Goal: Task Accomplishment & Management: Complete application form

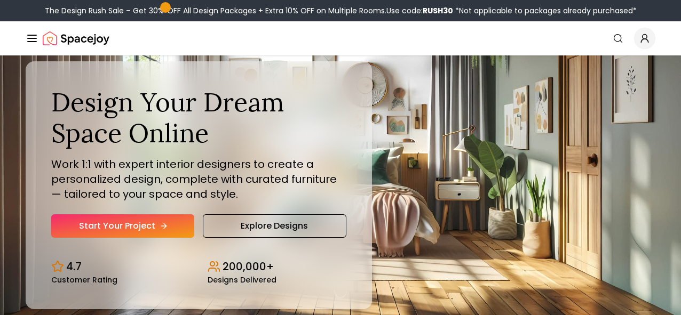
click at [132, 238] on link "Start Your Project" at bounding box center [122, 226] width 143 height 23
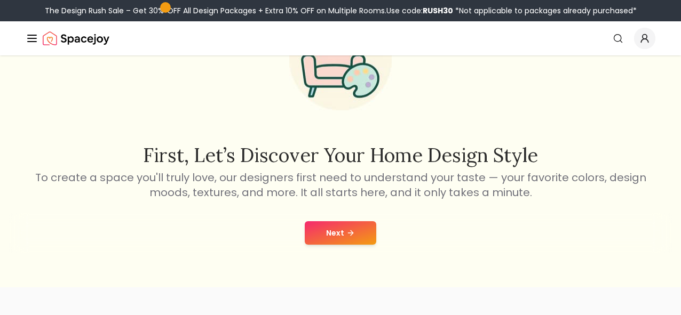
scroll to position [183, 0]
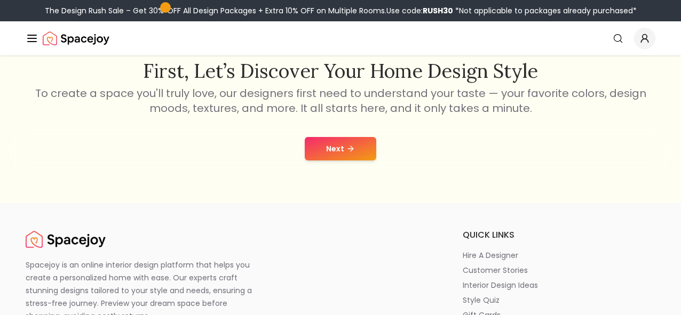
click at [327, 151] on button "Next" at bounding box center [341, 148] width 72 height 23
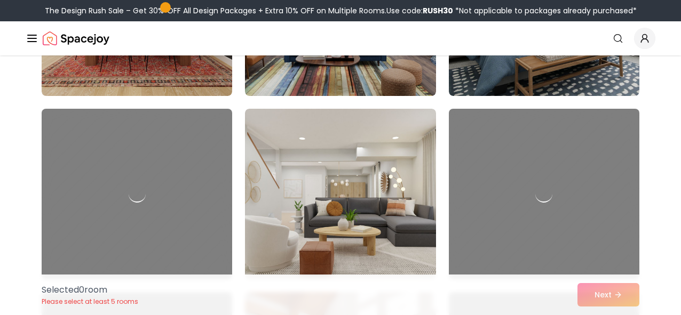
scroll to position [1882, 0]
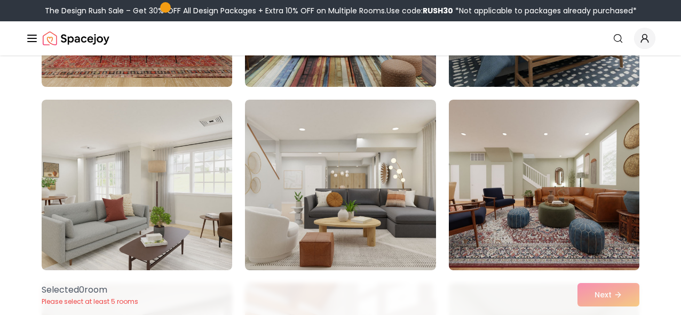
click at [0, 0] on icon "Global" at bounding box center [0, 0] width 0 height 0
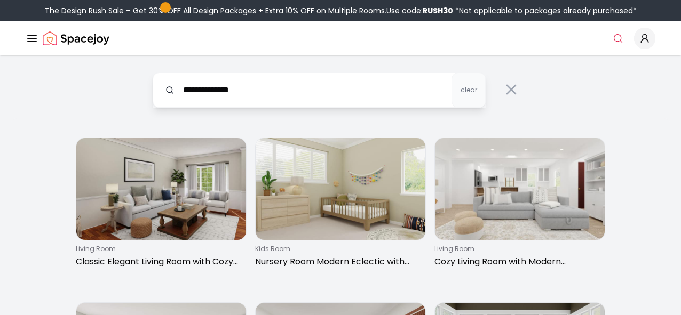
type input "**********"
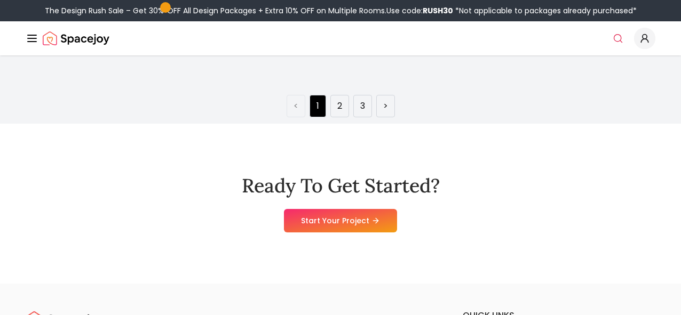
scroll to position [1701, 0]
click at [374, 224] on icon at bounding box center [378, 220] width 9 height 9
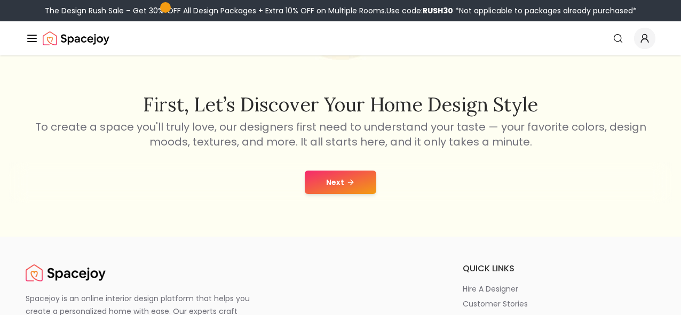
scroll to position [157, 0]
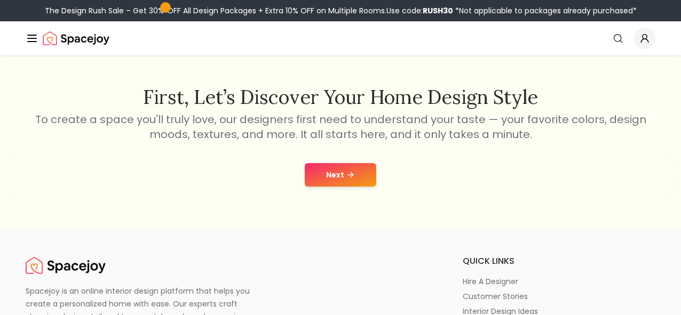
click at [345, 183] on button "Next" at bounding box center [341, 174] width 72 height 23
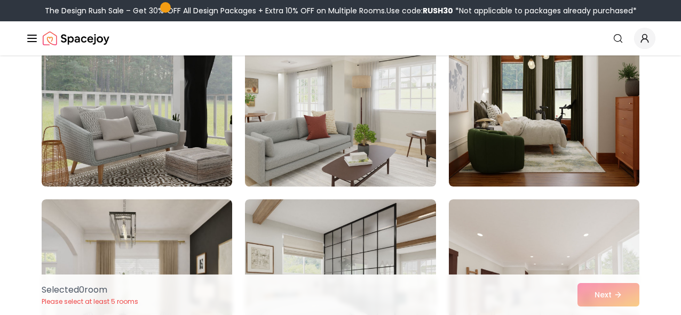
scroll to position [130, 0]
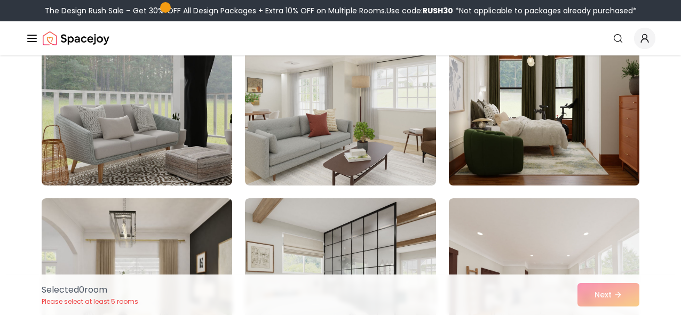
click at [485, 112] on img at bounding box center [544, 100] width 200 height 179
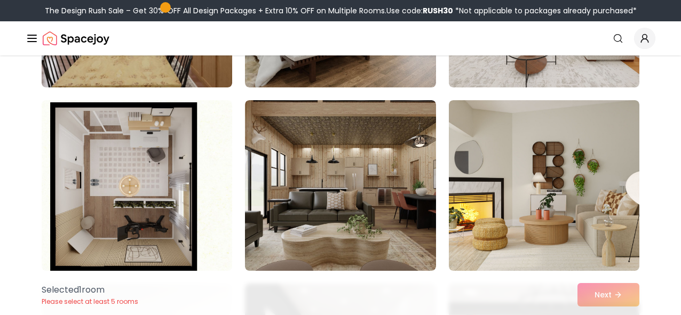
scroll to position [419, 0]
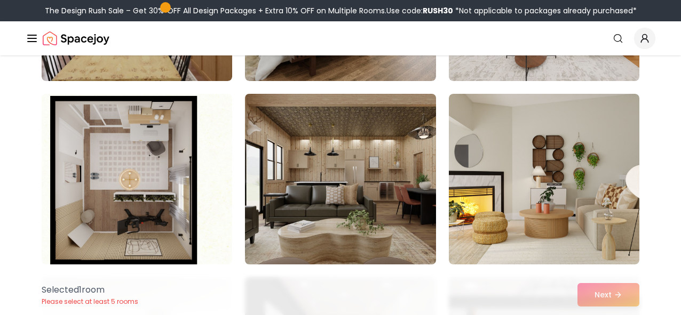
click at [410, 176] on img at bounding box center [340, 179] width 200 height 179
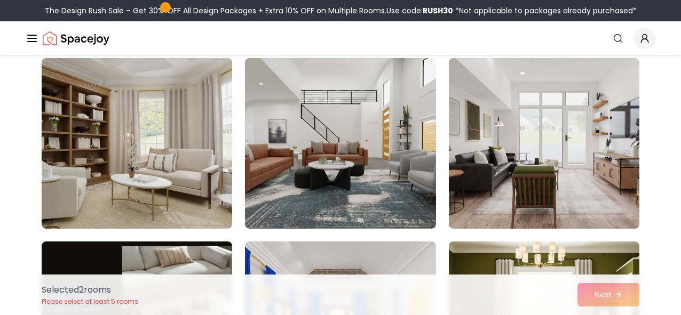
scroll to position [823, 0]
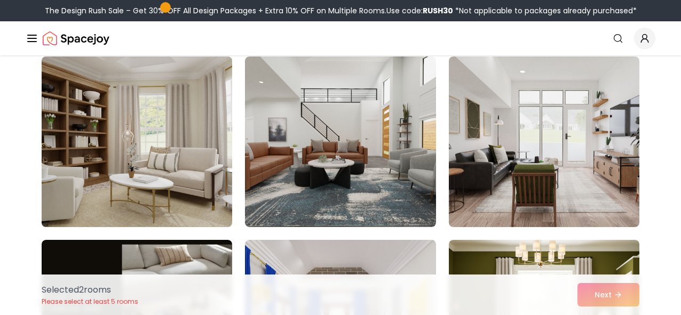
click at [179, 144] on img at bounding box center [137, 141] width 200 height 179
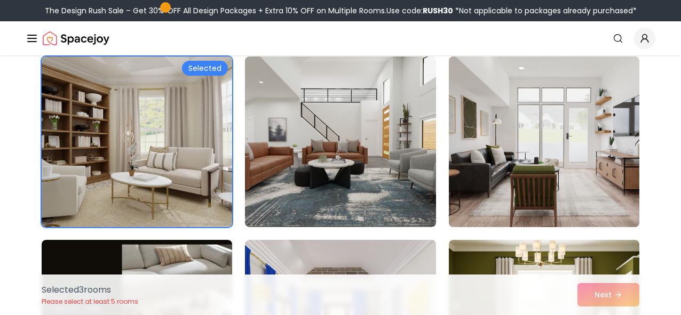
click at [488, 194] on img at bounding box center [544, 141] width 200 height 179
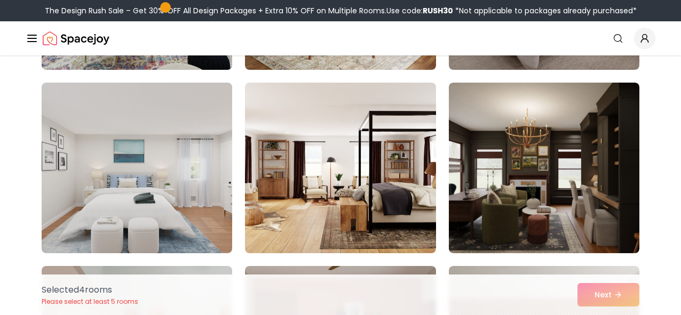
scroll to position [2655, 0]
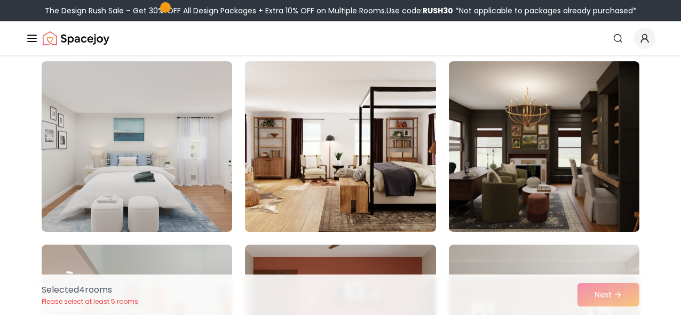
click at [354, 176] on img at bounding box center [340, 146] width 200 height 179
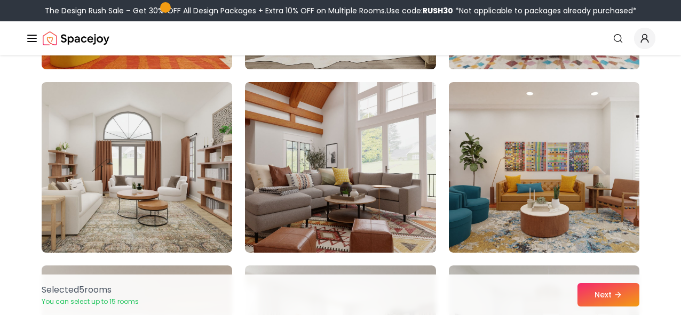
scroll to position [3383, 0]
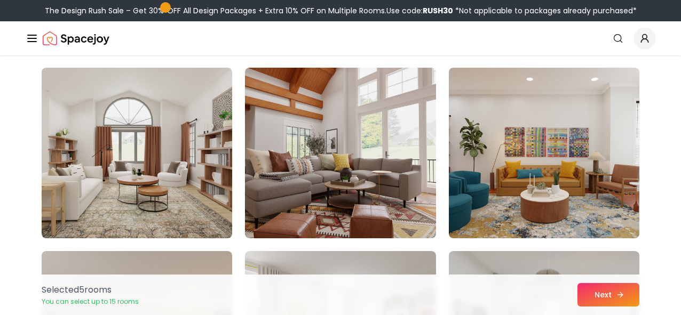
click at [603, 294] on button "Next" at bounding box center [609, 294] width 62 height 23
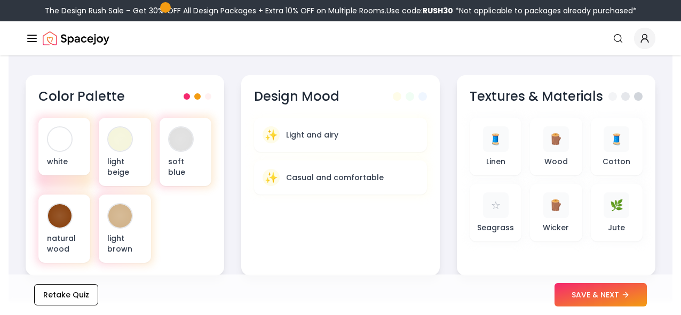
scroll to position [365, 0]
click at [593, 294] on button "SAVE & NEXT" at bounding box center [601, 294] width 92 height 23
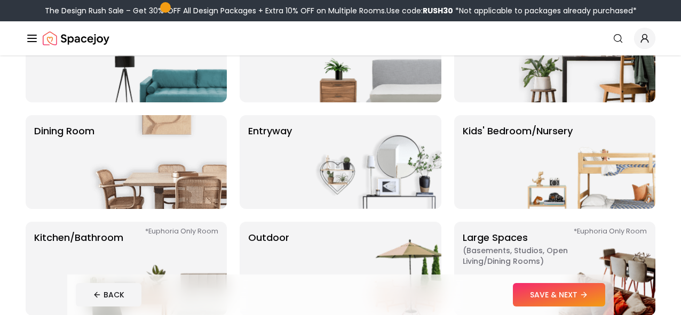
scroll to position [131, 0]
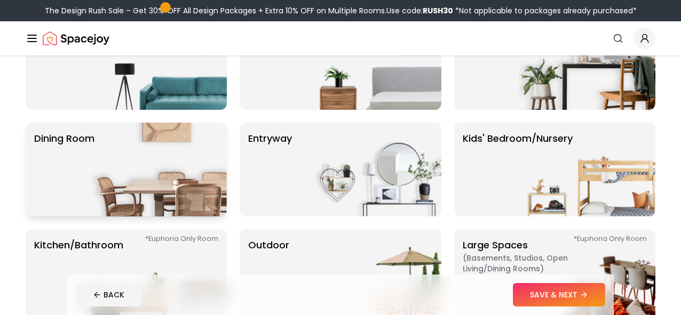
click at [178, 164] on img at bounding box center [158, 170] width 137 height 94
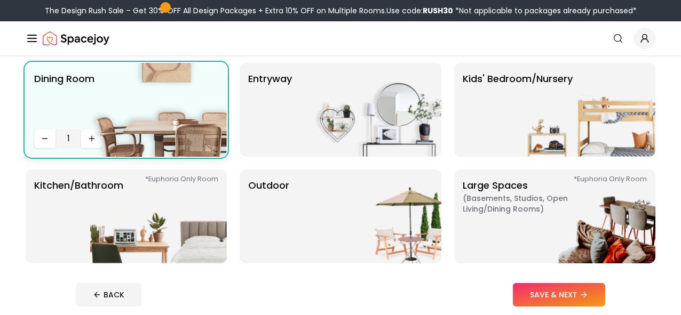
scroll to position [192, 0]
click at [176, 201] on img at bounding box center [158, 216] width 137 height 94
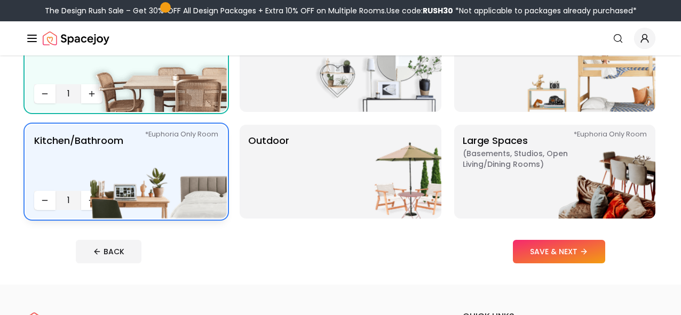
scroll to position [247, 0]
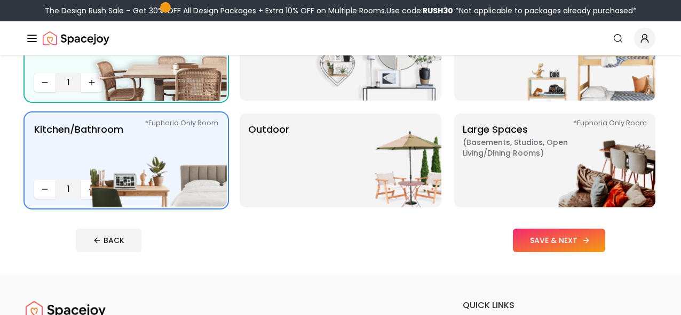
click at [584, 244] on button "SAVE & NEXT" at bounding box center [559, 240] width 92 height 23
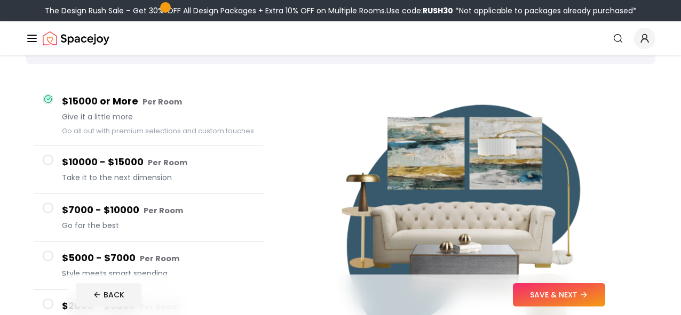
scroll to position [72, 0]
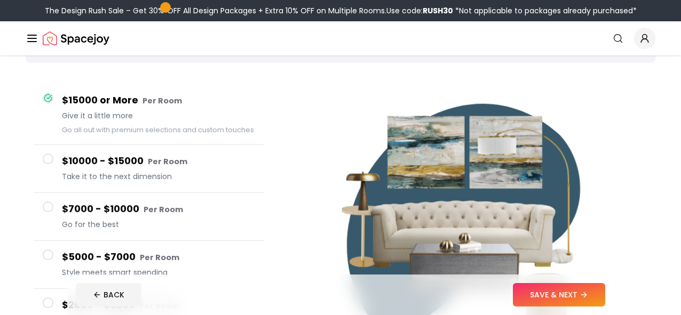
click at [49, 205] on span at bounding box center [48, 207] width 11 height 11
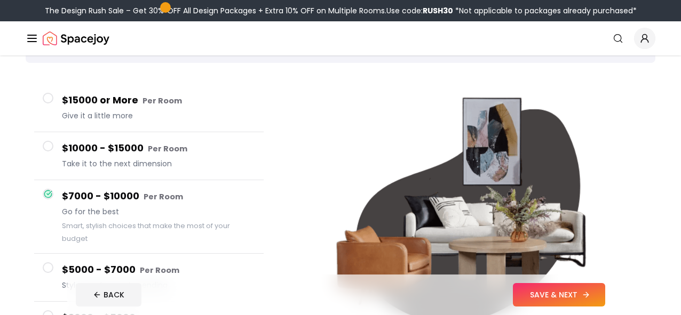
click at [567, 287] on button "SAVE & NEXT" at bounding box center [559, 294] width 92 height 23
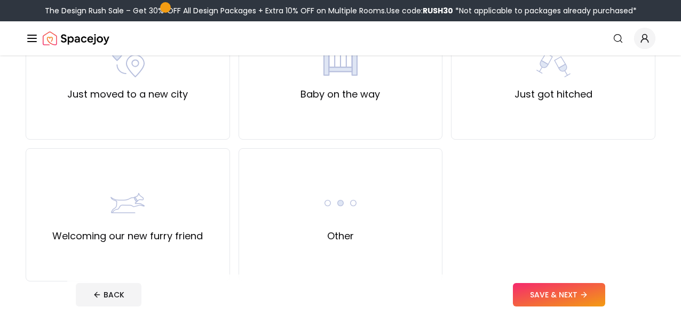
scroll to position [430, 0]
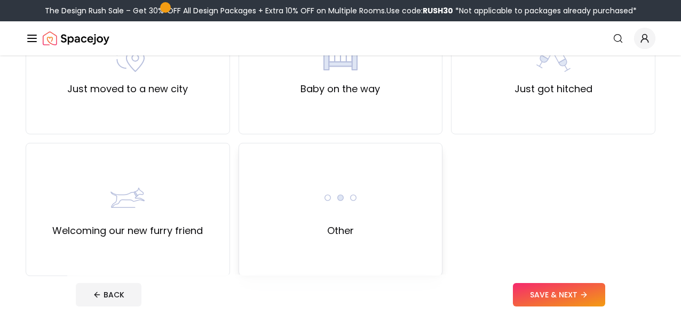
click at [333, 213] on img at bounding box center [340, 198] width 34 height 34
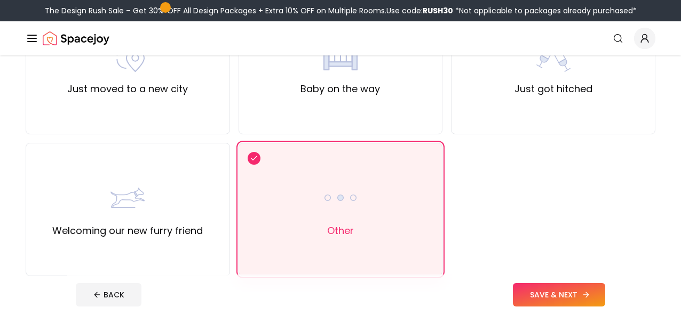
click at [570, 291] on button "SAVE & NEXT" at bounding box center [559, 294] width 92 height 23
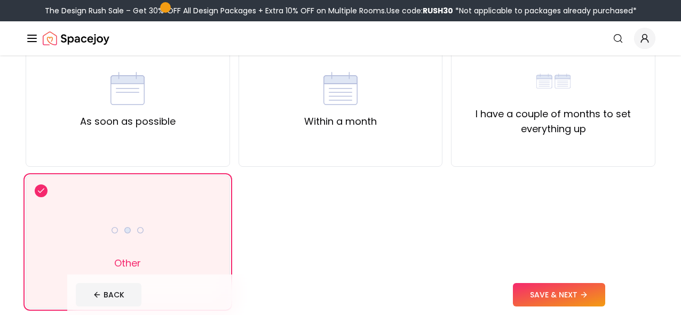
scroll to position [116, 0]
